Goal: Task Accomplishment & Management: Manage account settings

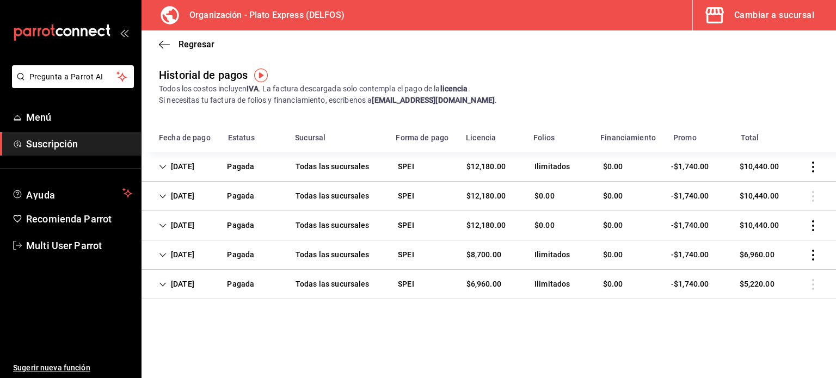
click at [163, 167] on icon "Cell" at bounding box center [163, 167] width 8 height 8
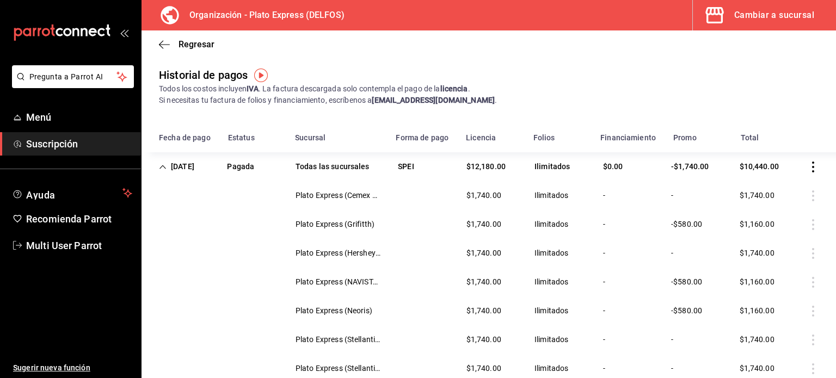
click at [163, 167] on icon "Cell" at bounding box center [163, 167] width 8 height 8
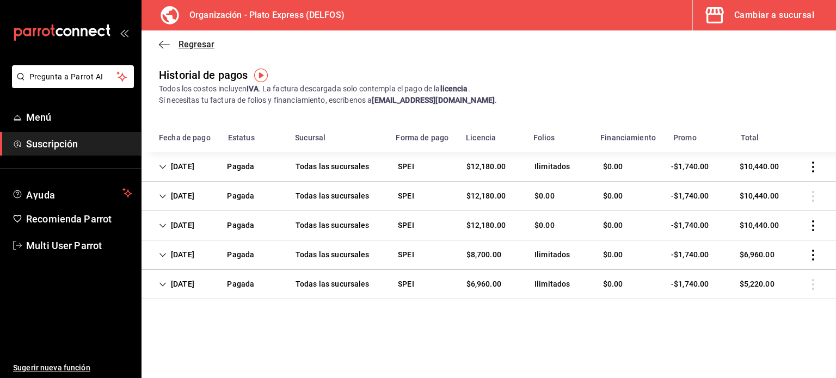
click at [165, 45] on icon "button" at bounding box center [164, 45] width 11 height 10
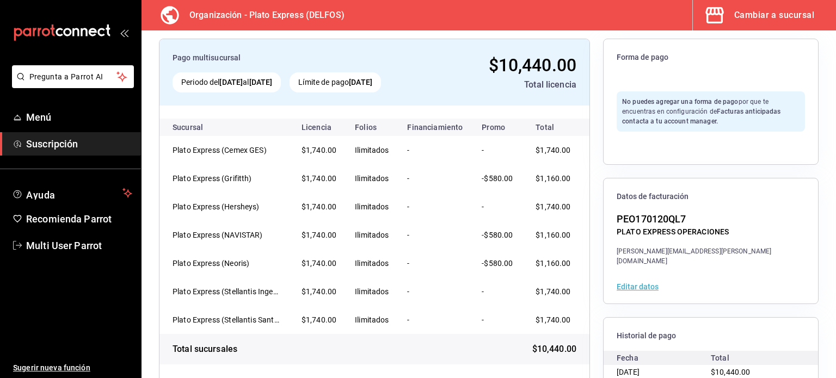
scroll to position [136, 0]
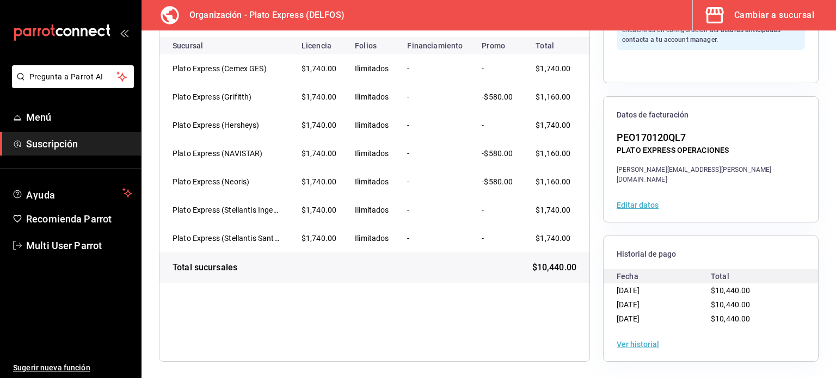
click at [638, 343] on button "Ver historial" at bounding box center [637, 345] width 42 height 8
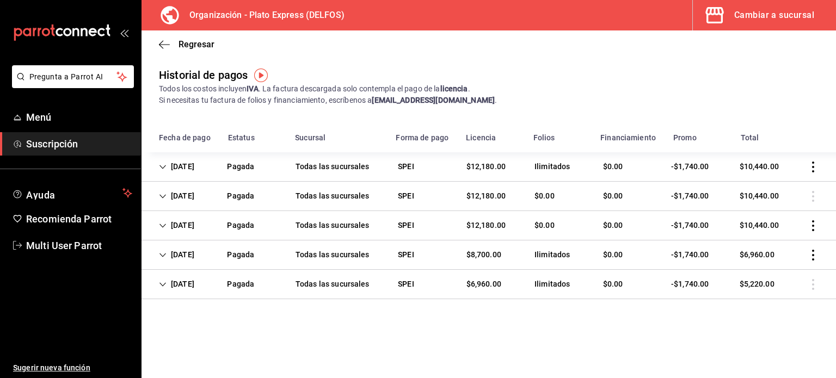
click at [161, 165] on icon "Cell" at bounding box center [163, 167] width 8 height 8
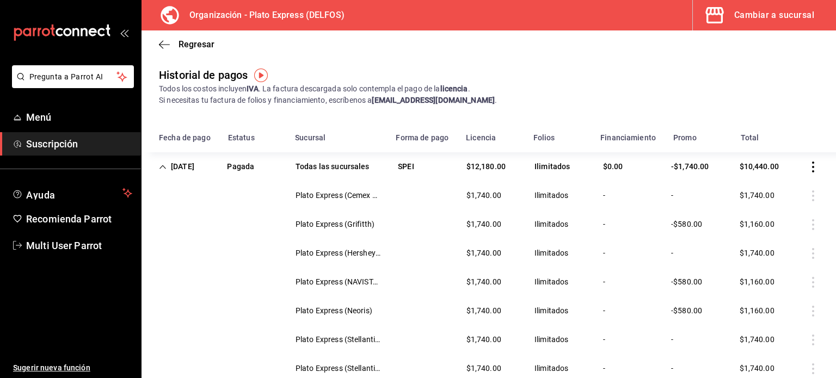
click at [161, 165] on icon "Cell" at bounding box center [163, 167] width 8 height 8
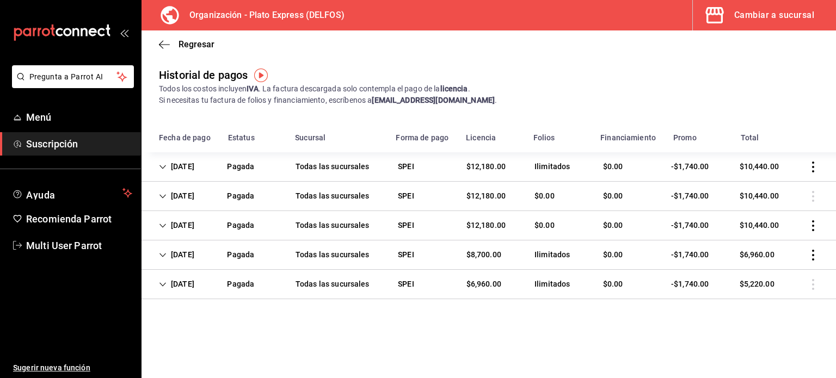
click at [738, 21] on div "Cambiar a sucursal" at bounding box center [774, 15] width 80 height 15
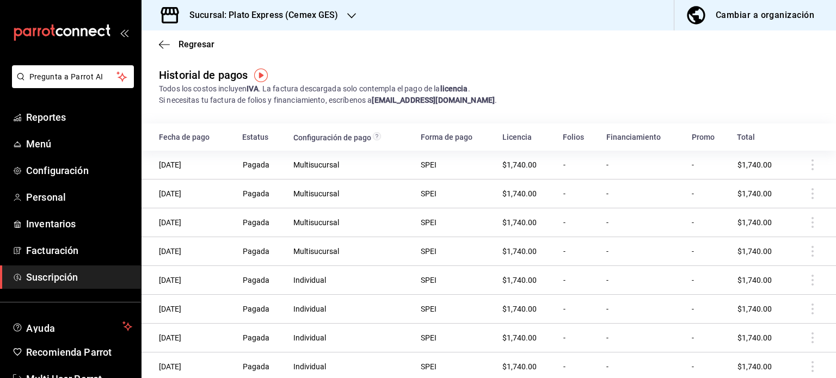
click at [347, 16] on icon "button" at bounding box center [351, 15] width 9 height 9
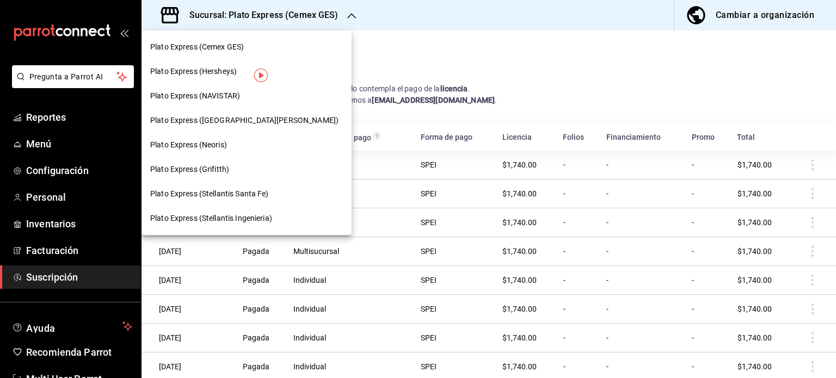
click at [64, 277] on div at bounding box center [418, 189] width 836 height 378
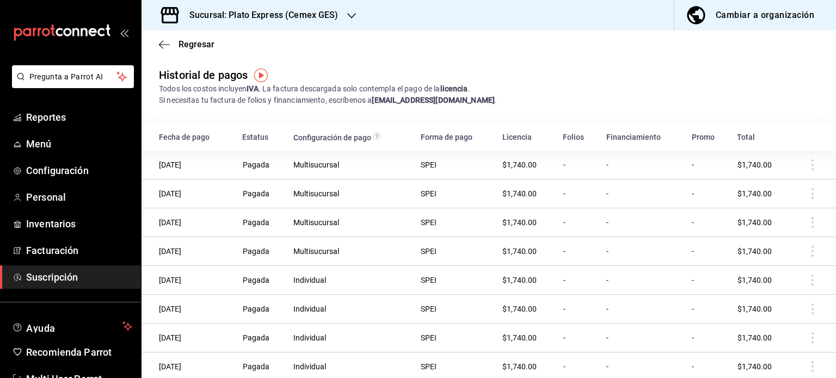
click at [307, 20] on h3 "Sucursal: Plato Express (Cemex GES)" at bounding box center [260, 15] width 158 height 13
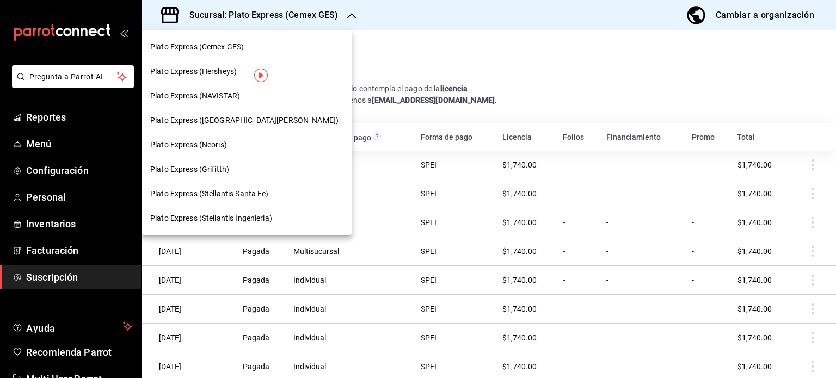
click at [211, 194] on span "Plato Express (Stellantis Santa Fe)" at bounding box center [209, 193] width 119 height 11
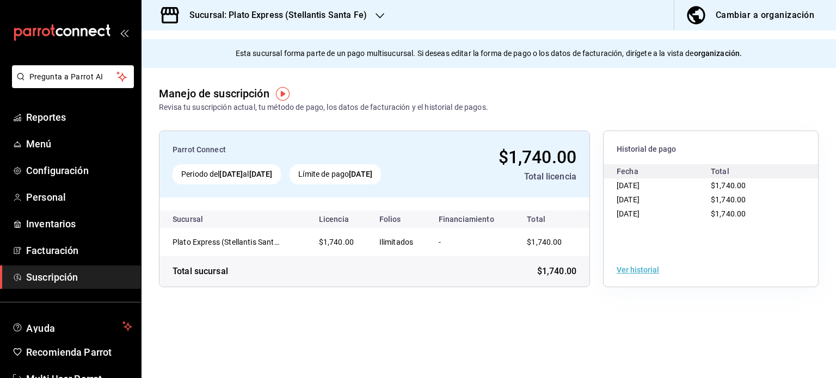
click at [644, 269] on button "Ver historial" at bounding box center [637, 270] width 42 height 8
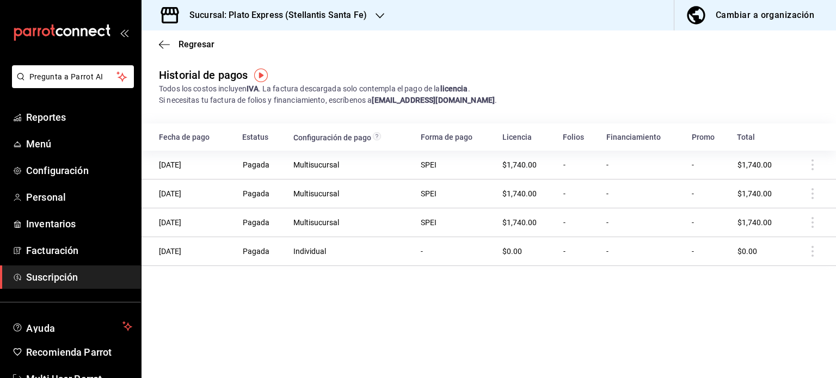
drag, startPoint x: 203, startPoint y: 164, endPoint x: 152, endPoint y: 168, distance: 50.7
click at [152, 168] on td "[DATE]" at bounding box center [188, 165] width 94 height 29
click at [337, 16] on h3 "Sucursal: Plato Express (Stellantis Santa Fe)" at bounding box center [274, 15] width 186 height 13
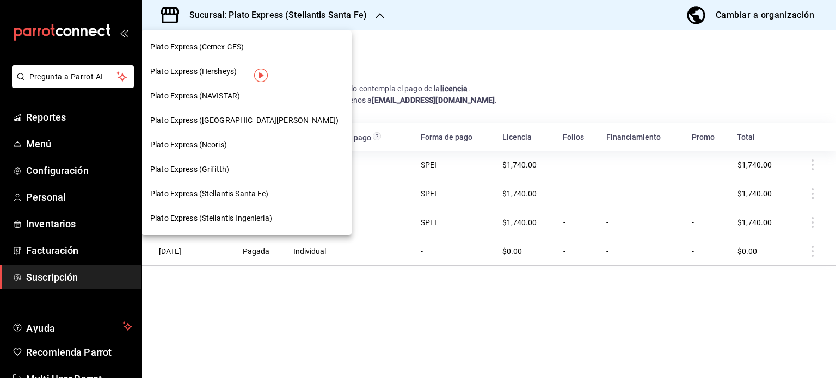
click at [220, 78] on div "Plato Express (Hersheys)" at bounding box center [246, 71] width 210 height 24
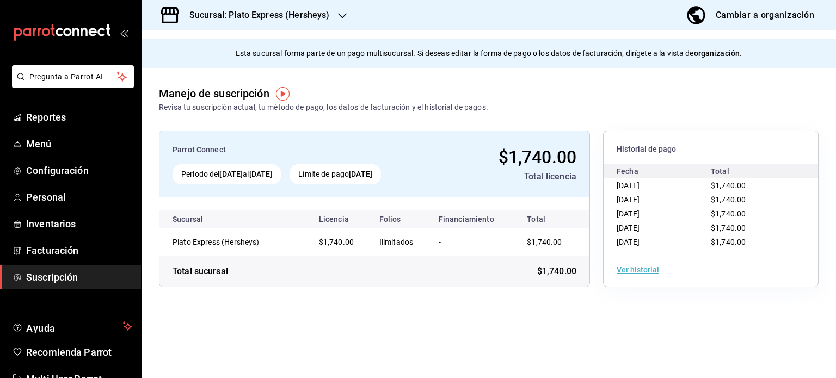
click at [286, 17] on h3 "Sucursal: Plato Express (Hersheys)" at bounding box center [255, 15] width 149 height 13
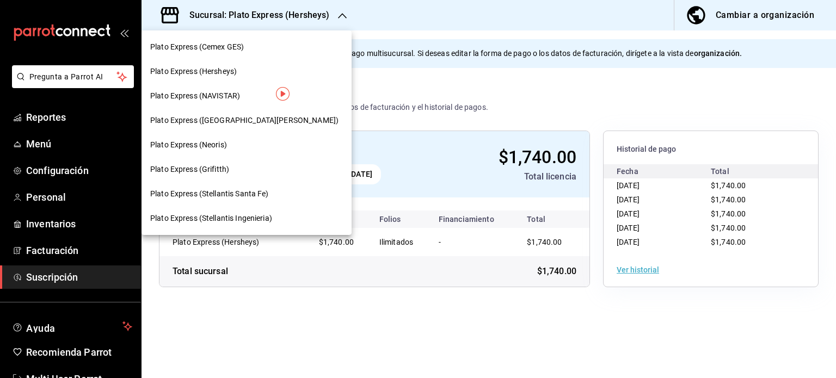
click at [240, 95] on span "Plato Express (NAVISTAR)" at bounding box center [195, 95] width 90 height 11
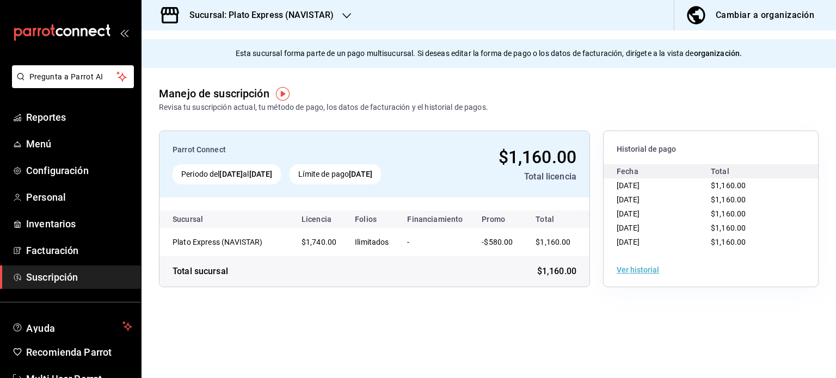
click at [261, 16] on h3 "Sucursal: Plato Express (NAVISTAR)" at bounding box center [257, 15] width 153 height 13
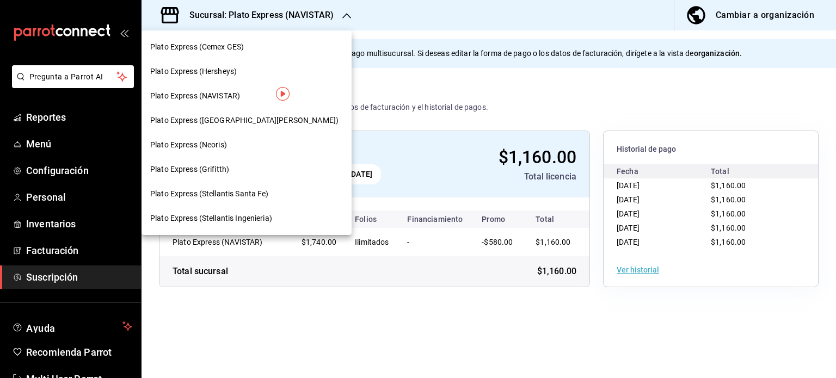
click at [218, 142] on span "Plato Express (Neoris)" at bounding box center [188, 144] width 77 height 11
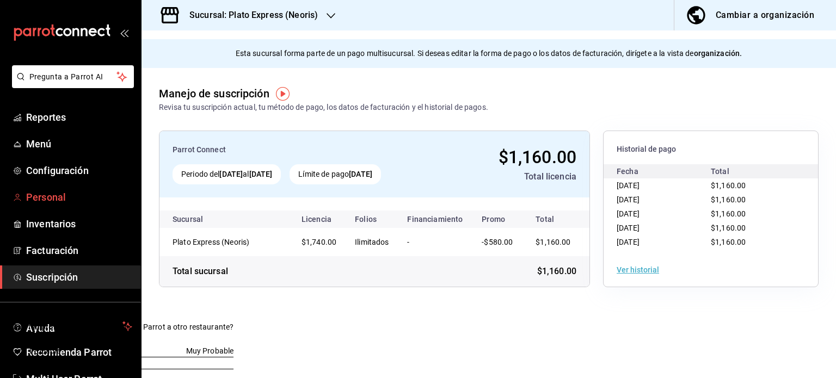
scroll to position [32, 0]
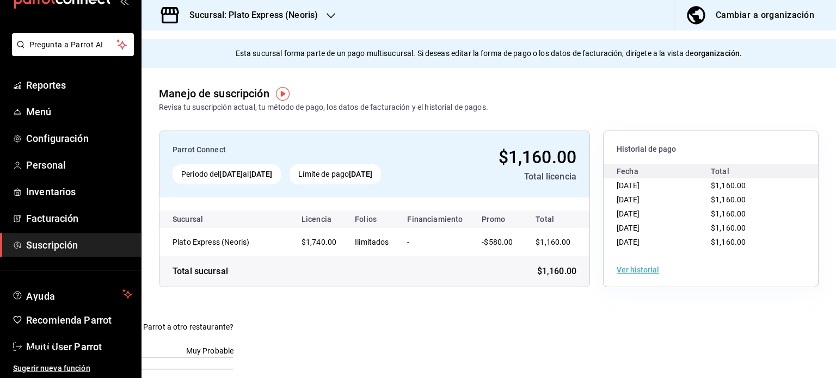
click at [65, 248] on span "Suscripción" at bounding box center [79, 245] width 106 height 15
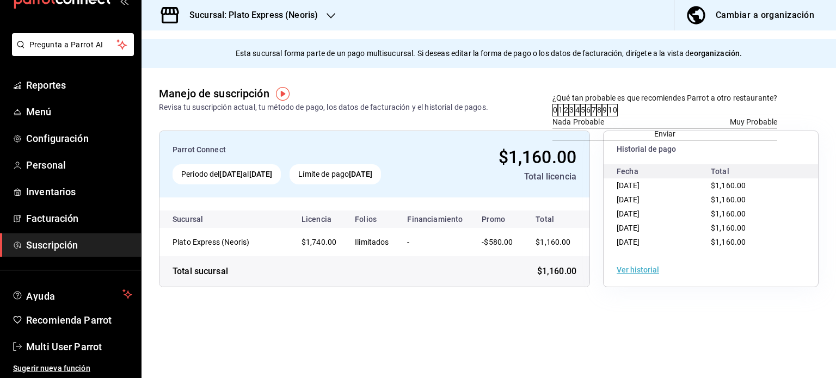
drag, startPoint x: 225, startPoint y: 279, endPoint x: 768, endPoint y: 50, distance: 589.9
click at [768, 92] on div at bounding box center [664, 97] width 225 height 11
click at [94, 243] on span "Suscripción" at bounding box center [79, 245] width 106 height 15
click at [649, 268] on button "Ver historial" at bounding box center [637, 270] width 42 height 8
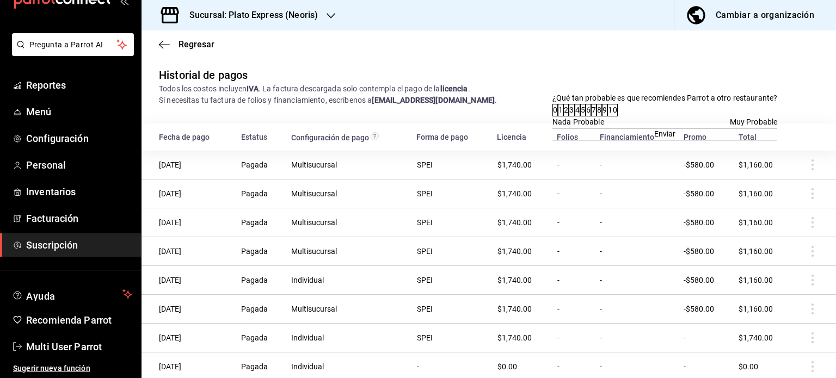
click at [52, 239] on span "Suscripción" at bounding box center [79, 245] width 106 height 15
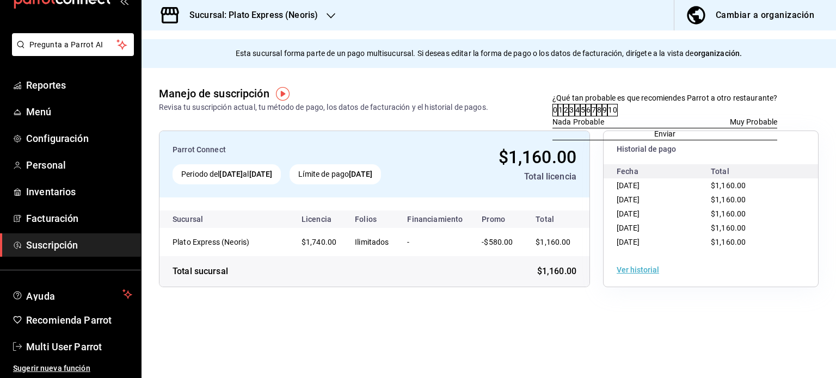
click at [303, 14] on h3 "Sucursal: Plato Express (Neoris)" at bounding box center [249, 15] width 137 height 13
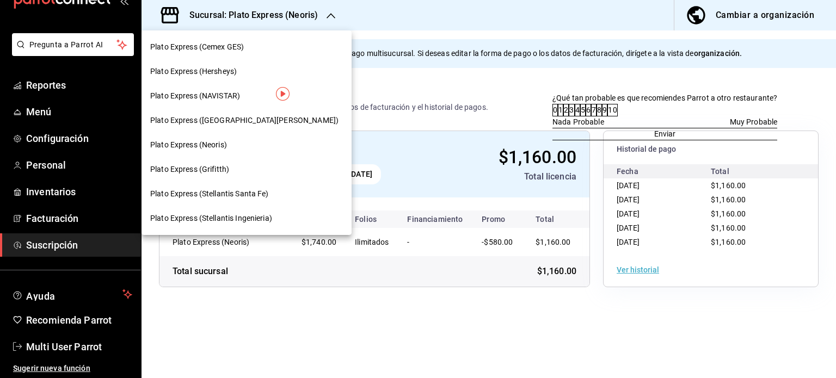
click at [752, 7] on div at bounding box center [418, 189] width 836 height 378
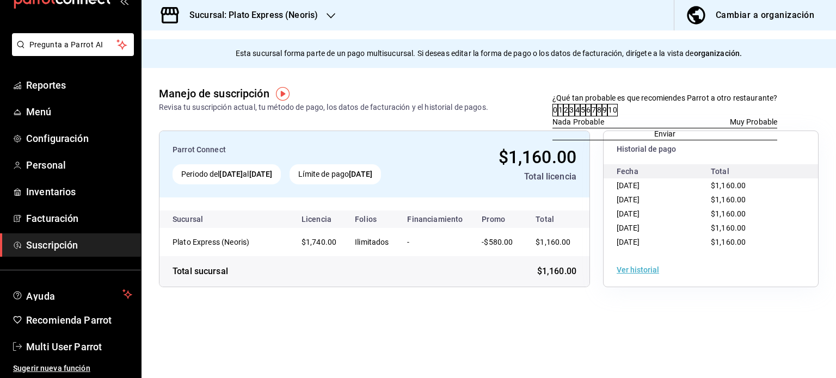
click at [760, 19] on div "Cambiar a organización" at bounding box center [764, 15] width 98 height 15
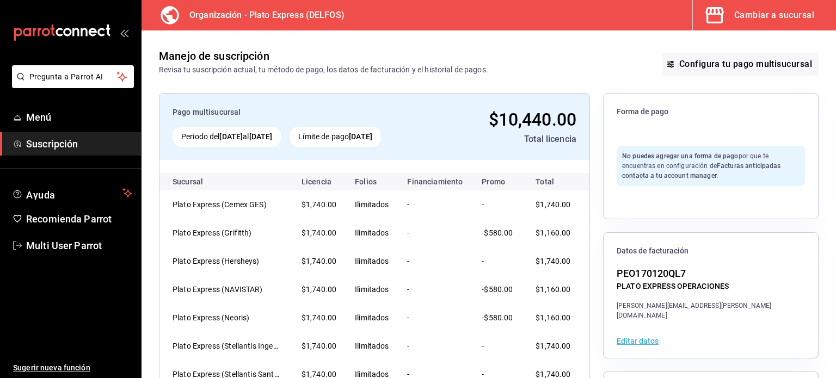
scroll to position [136, 0]
